Goal: Task Accomplishment & Management: Manage account settings

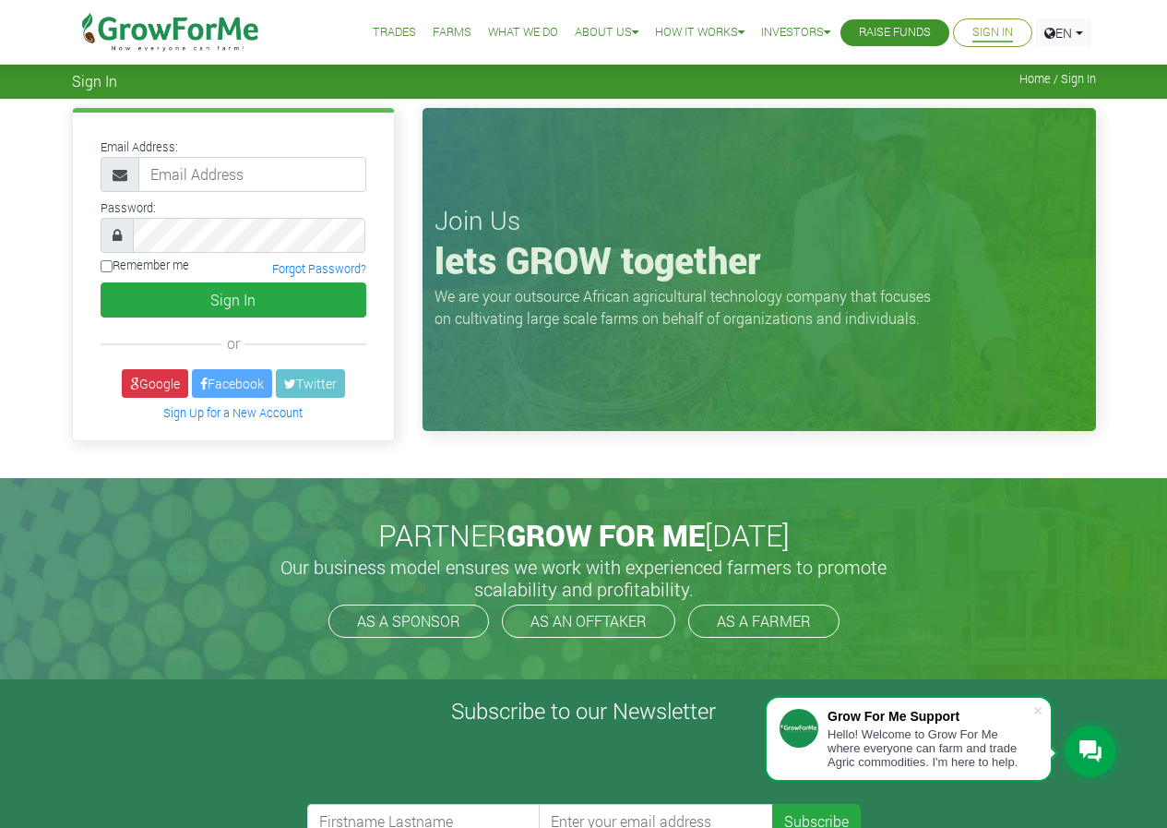
type input "paulkwabena01@gmail.com"
click at [451, 352] on div "Join Us lets GROW together We are your outsource African agricultural technolog…" at bounding box center [759, 269] width 673 height 323
click at [93, 201] on div "Password:" at bounding box center [233, 224] width 293 height 57
click at [101, 282] on button "Sign In" at bounding box center [234, 299] width 266 height 35
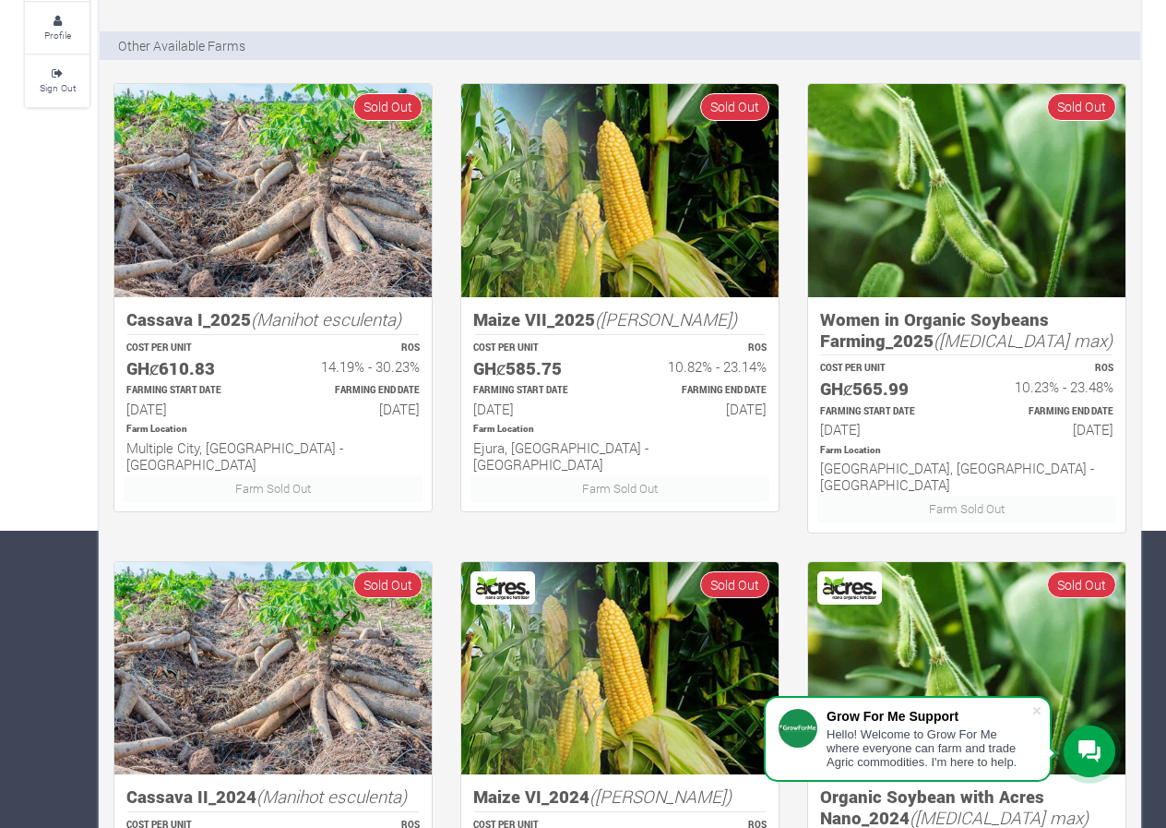
scroll to position [369, 0]
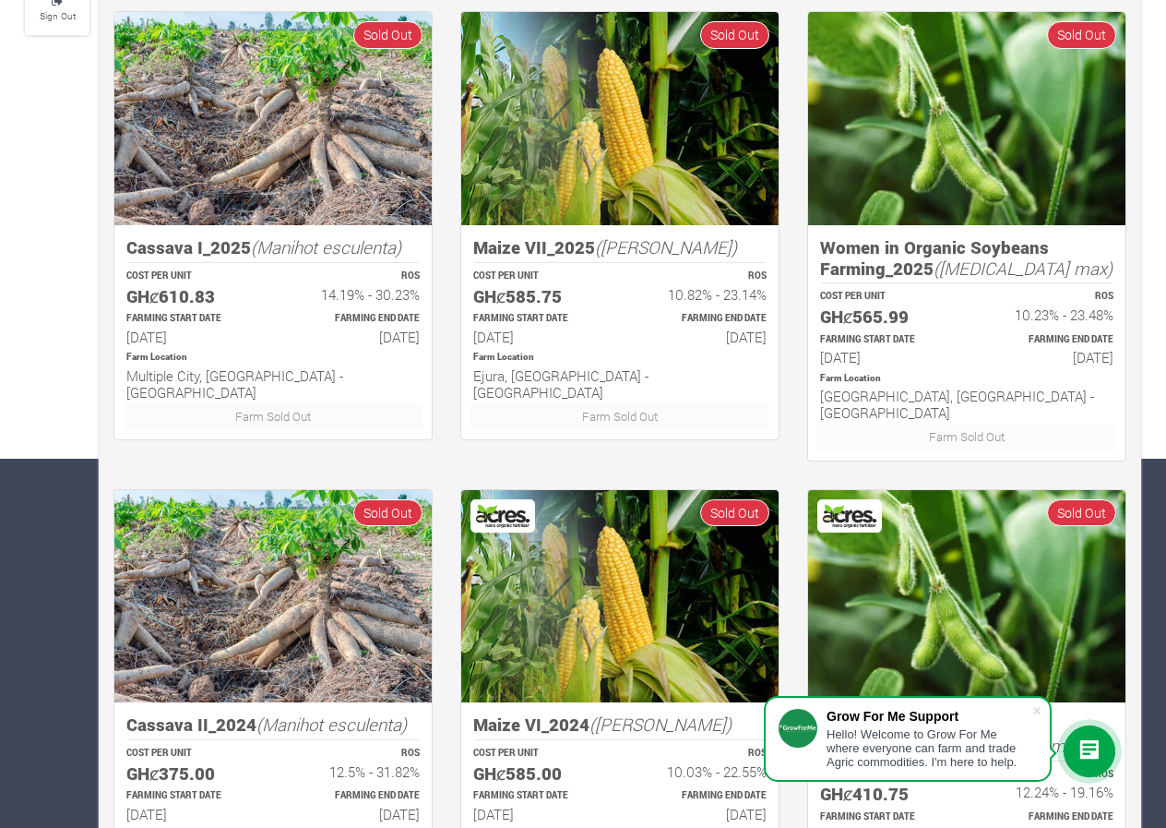
click at [1085, 742] on icon at bounding box center [1089, 751] width 22 height 22
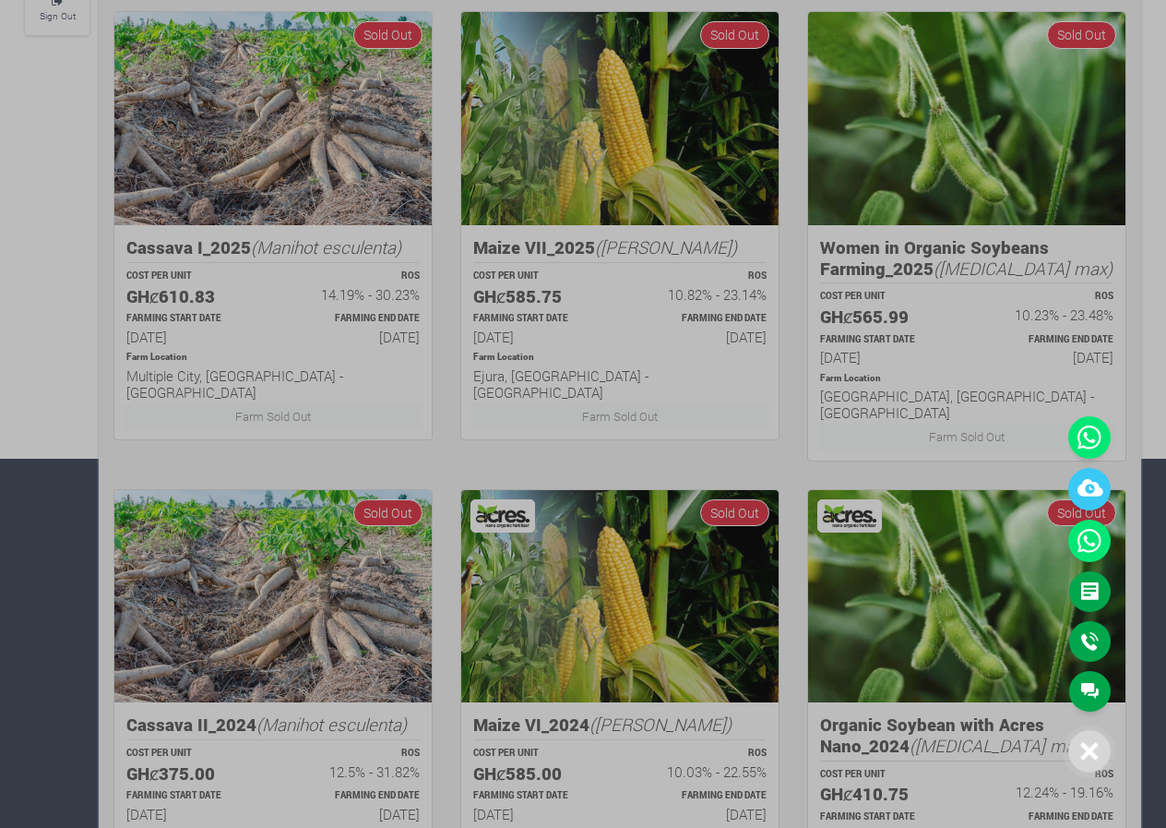
click at [682, 386] on div at bounding box center [583, 414] width 1166 height 828
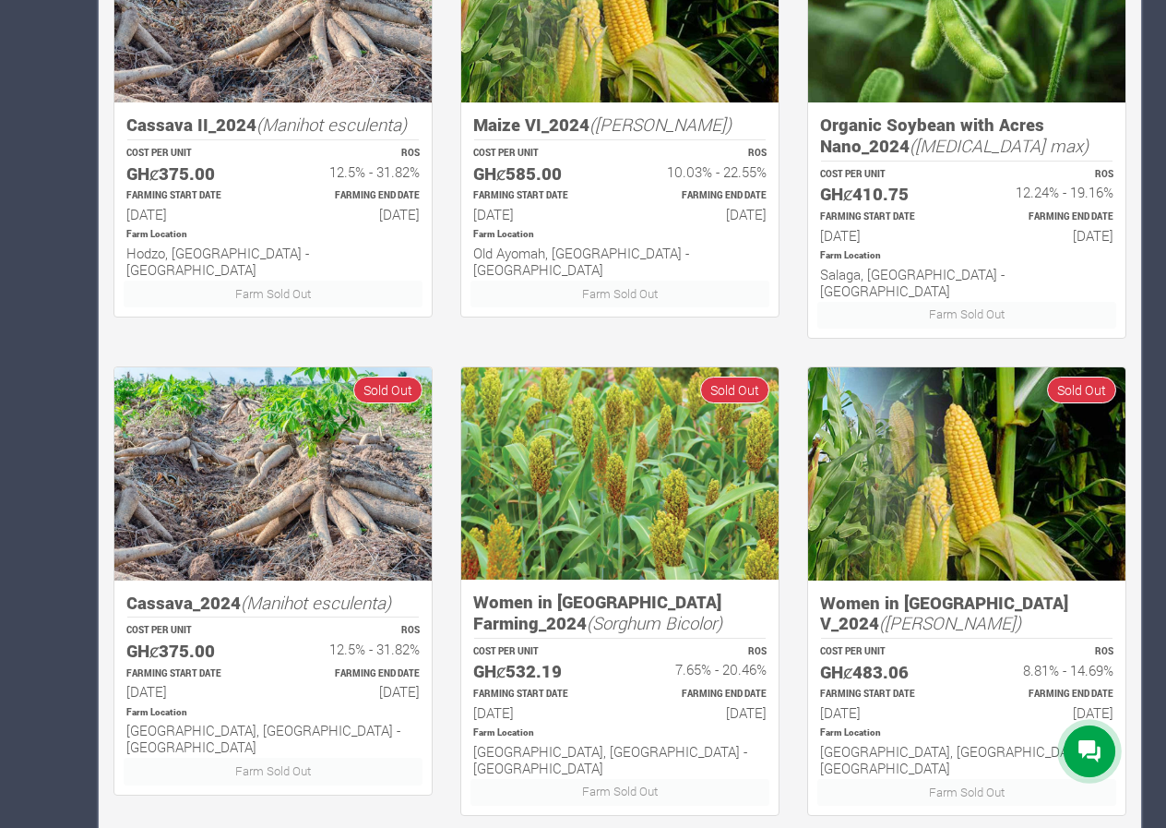
scroll to position [994, 0]
